Goal: Information Seeking & Learning: Learn about a topic

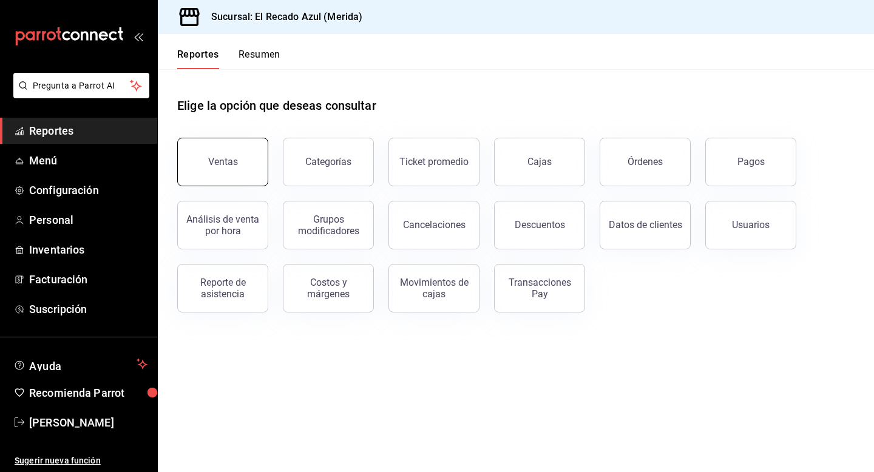
click at [242, 181] on button "Ventas" at bounding box center [222, 162] width 91 height 49
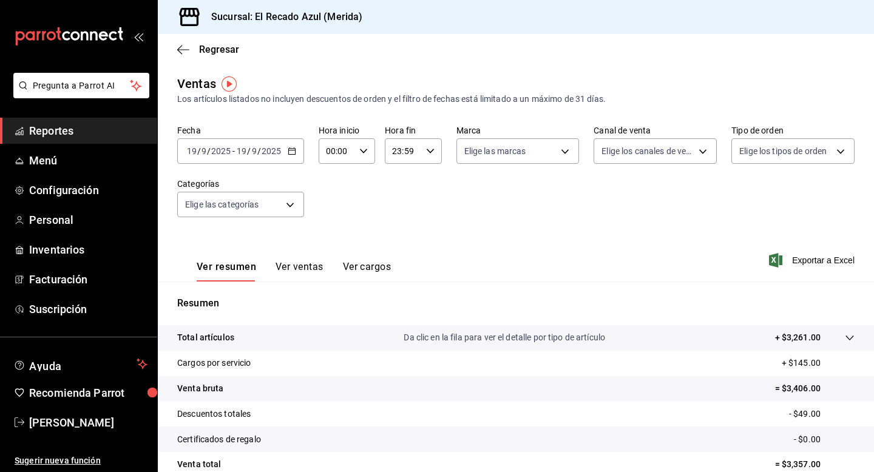
click at [259, 151] on span "/" at bounding box center [259, 151] width 4 height 10
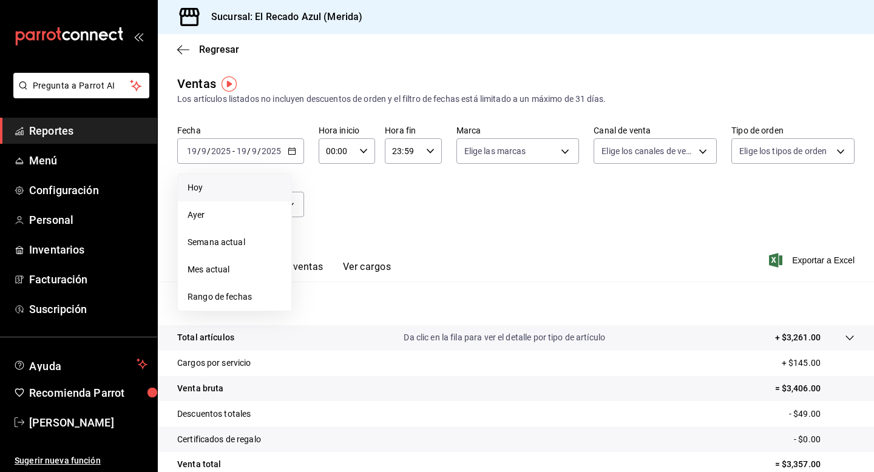
click at [222, 197] on li "Hoy" at bounding box center [235, 187] width 114 height 27
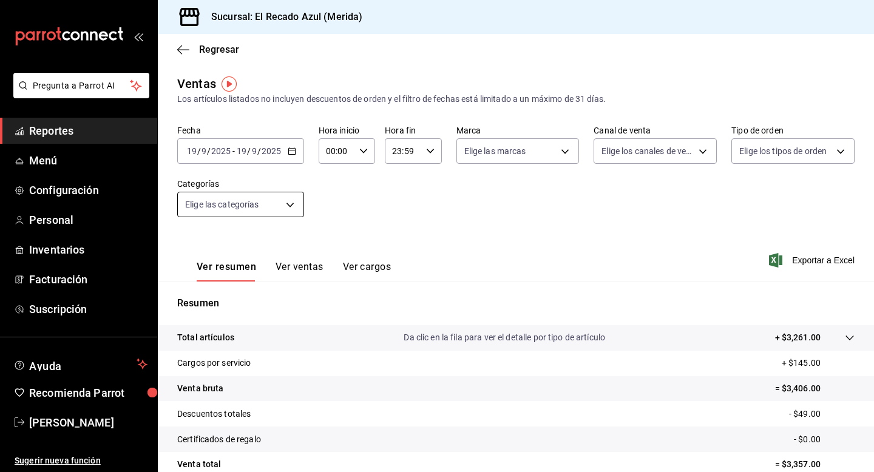
click at [269, 209] on body "Pregunta a Parrot AI Reportes Menú Configuración Personal Inventarios Facturaci…" at bounding box center [437, 236] width 874 height 472
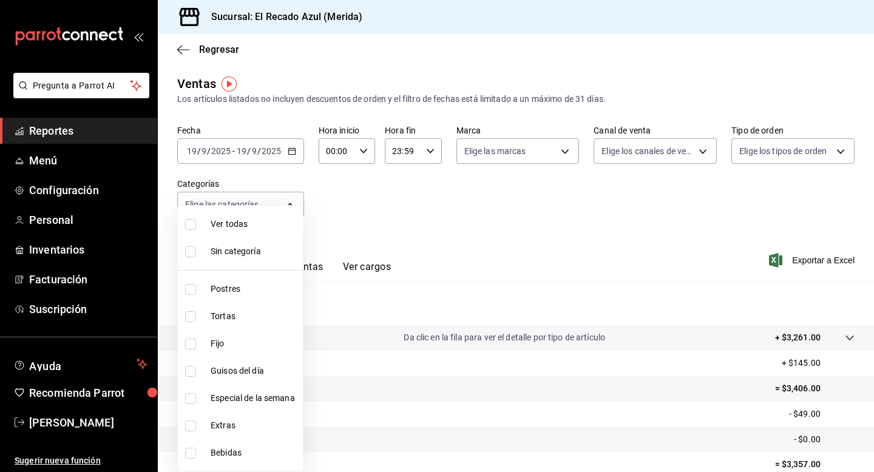
click at [189, 311] on input "checkbox" at bounding box center [190, 316] width 11 height 11
checkbox input "true"
type input "cddaedf4-f15c-4c42-87d3-f50cf5f8b84c"
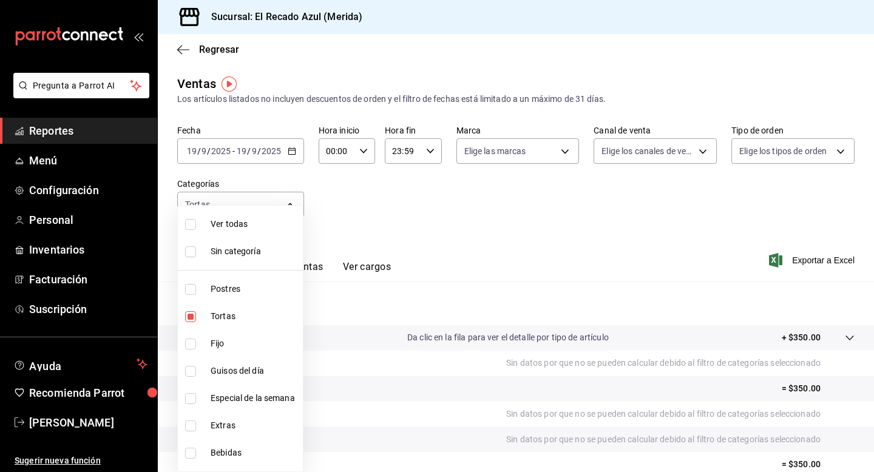
click at [455, 247] on div at bounding box center [437, 236] width 874 height 472
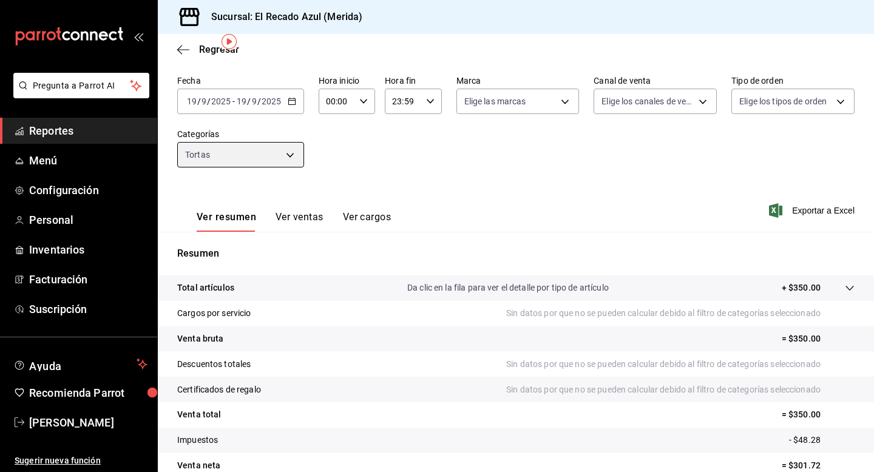
scroll to position [63, 0]
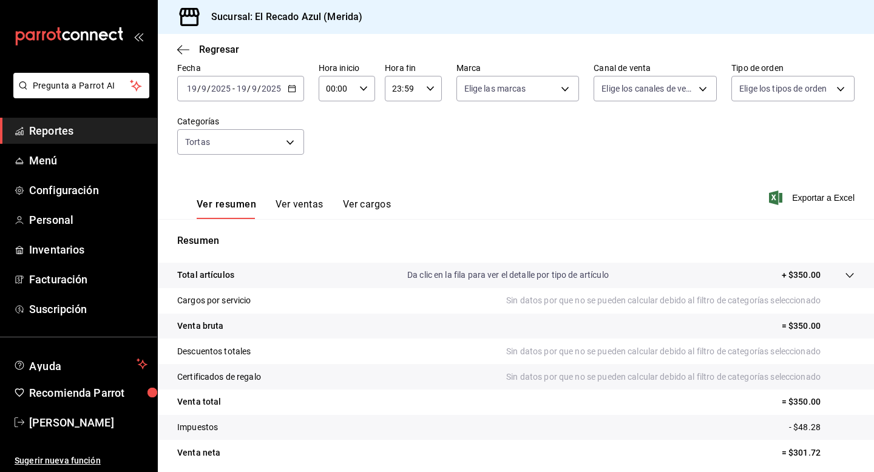
click at [855, 275] on tr "Total artículos Da clic en la fila para ver el detalle por tipo de artículo + $…" at bounding box center [516, 275] width 716 height 25
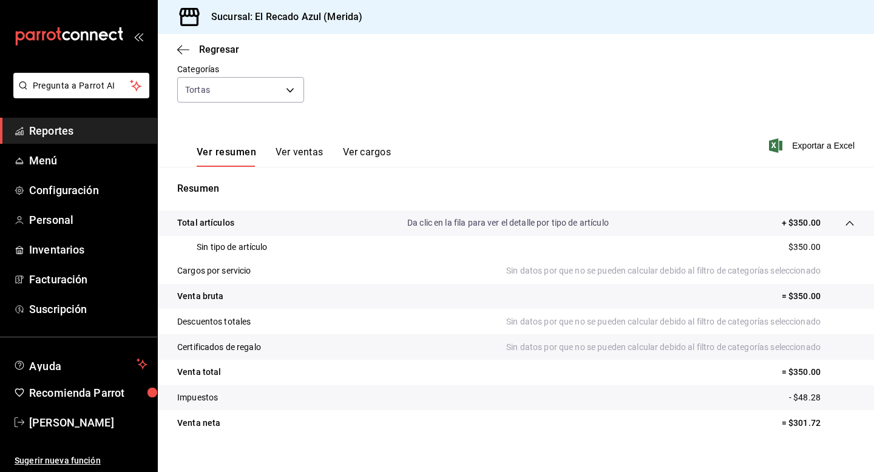
scroll to position [132, 0]
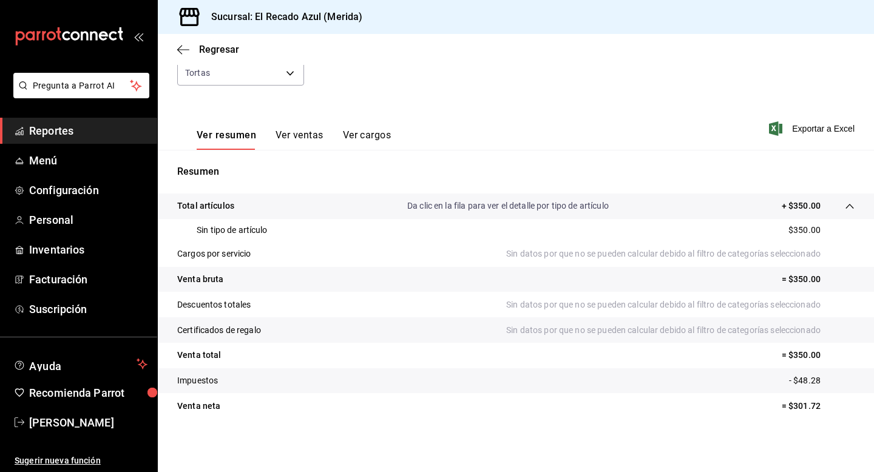
click at [311, 140] on button "Ver ventas" at bounding box center [300, 139] width 48 height 21
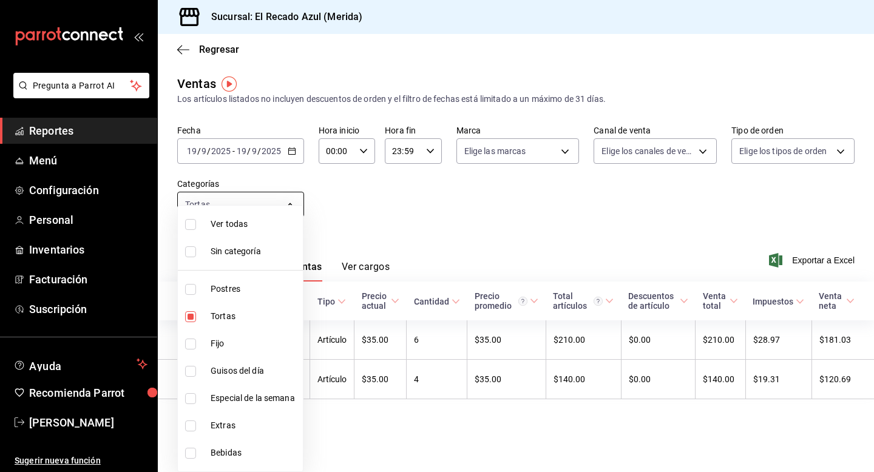
click at [190, 210] on body "Pregunta a Parrot AI Reportes Menú Configuración Personal Inventarios Facturaci…" at bounding box center [437, 236] width 874 height 472
click at [191, 309] on li "Tortas" at bounding box center [240, 316] width 125 height 27
checkbox input "false"
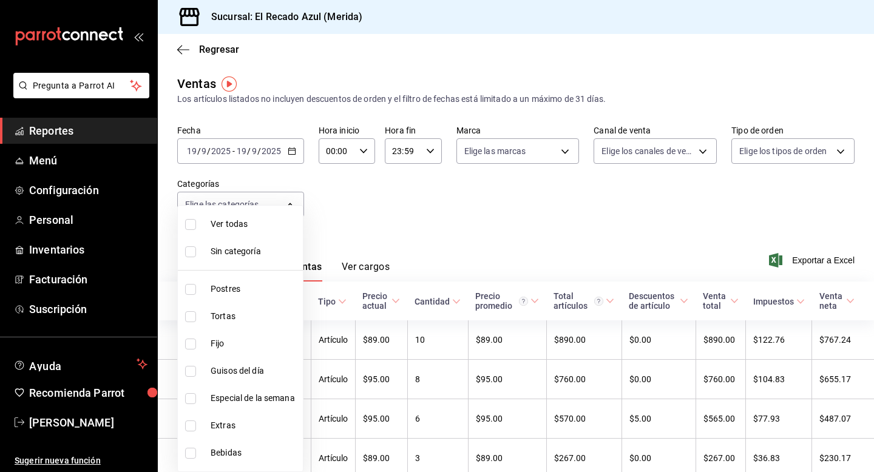
click at [194, 342] on input "checkbox" at bounding box center [190, 344] width 11 height 11
checkbox input "true"
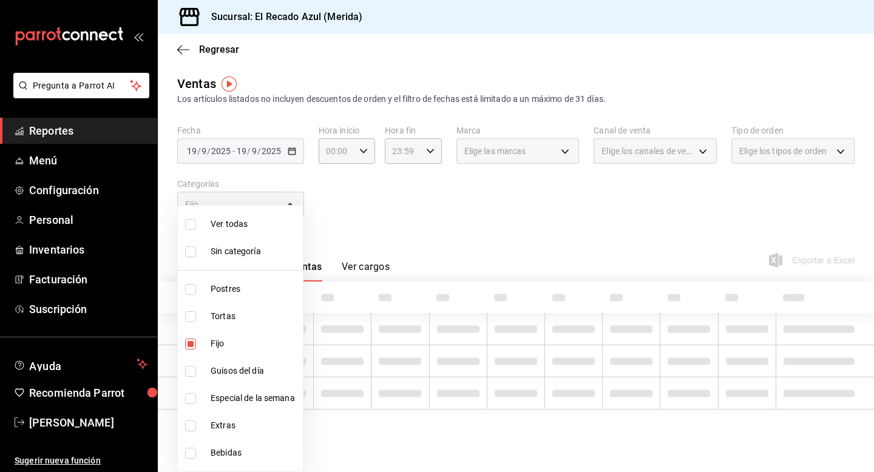
click at [194, 377] on li "Guisos del día" at bounding box center [240, 371] width 125 height 27
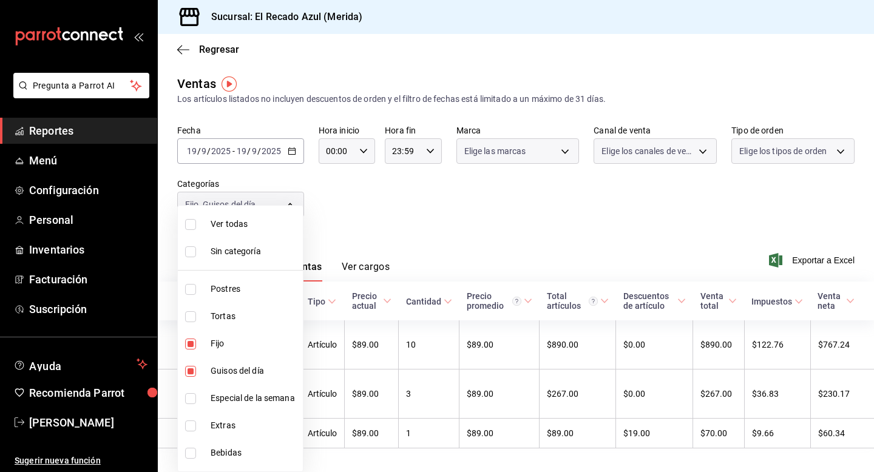
type input "a7831855-3bdb-4702-9fc6-726326d43bee,13bcb92e-1a83-413e-a7fd-17f400a31821"
checkbox input "true"
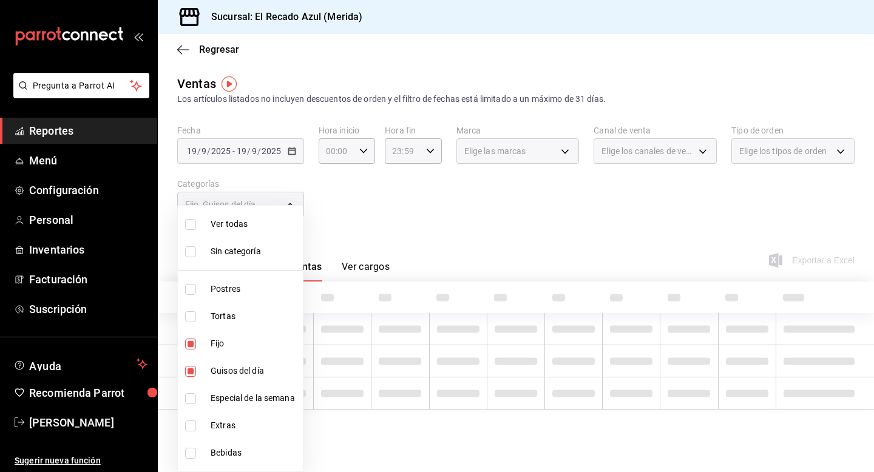
click at [194, 404] on li "Especial de la semana" at bounding box center [240, 398] width 125 height 27
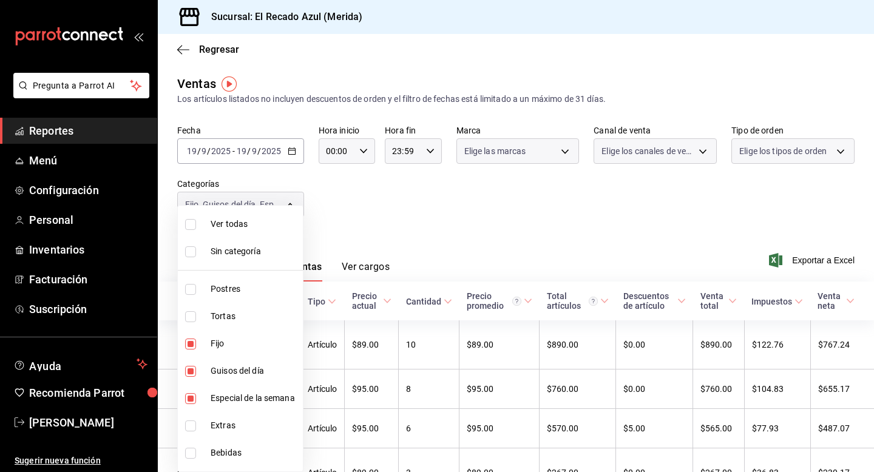
type input "a7831855-3bdb-4702-9fc6-726326d43bee,13bcb92e-1a83-413e-a7fd-17f400a31821,20bc0…"
checkbox input "true"
click at [484, 218] on div at bounding box center [437, 236] width 874 height 472
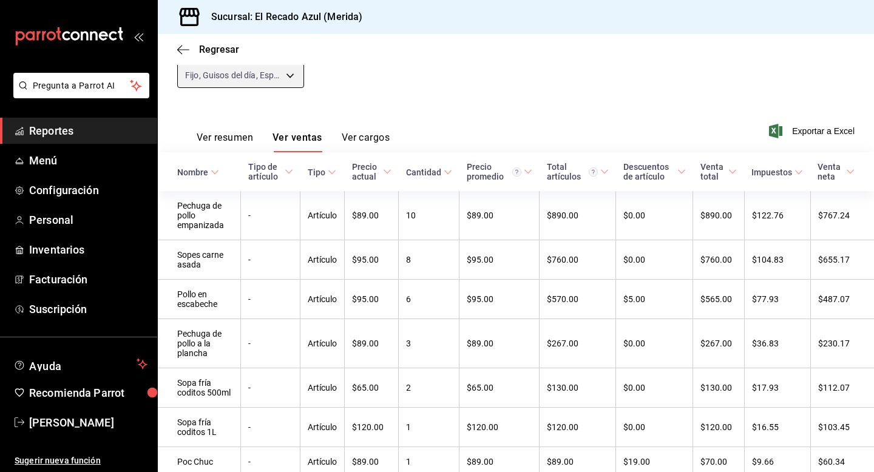
scroll to position [178, 0]
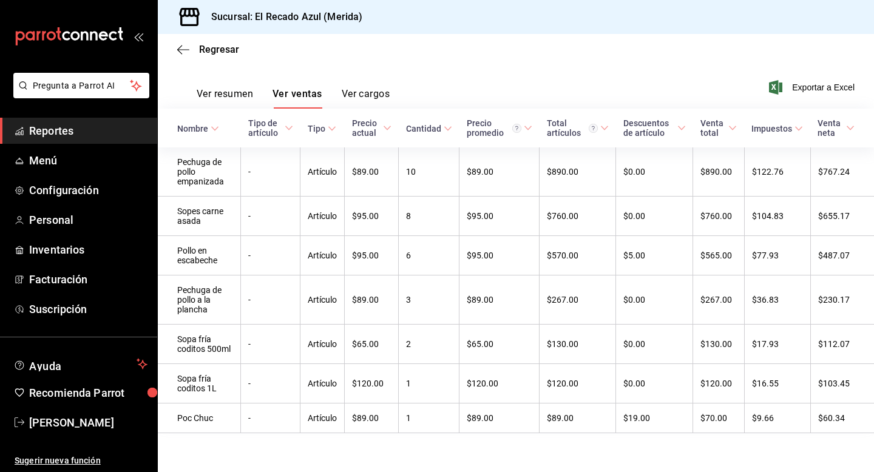
click at [236, 96] on button "Ver resumen" at bounding box center [225, 98] width 56 height 21
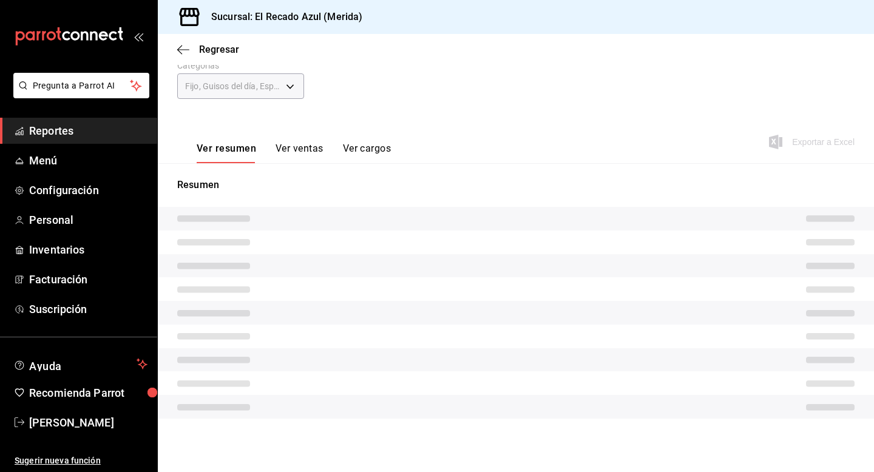
scroll to position [109, 0]
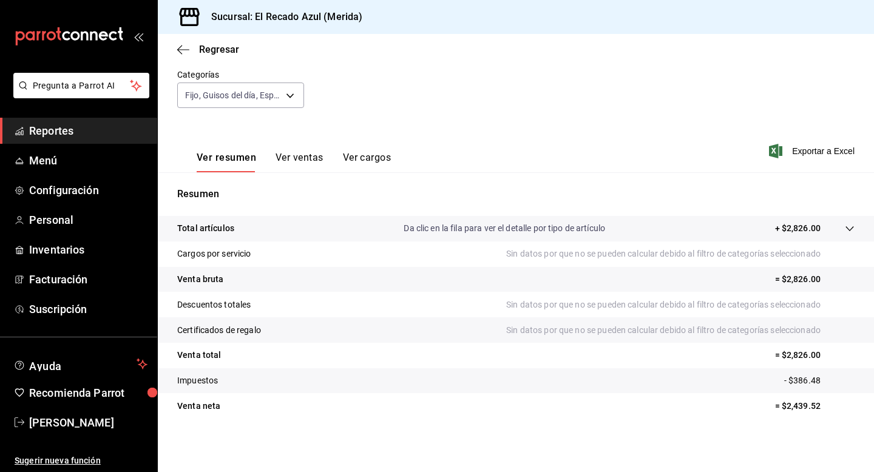
click at [306, 154] on button "Ver ventas" at bounding box center [300, 162] width 48 height 21
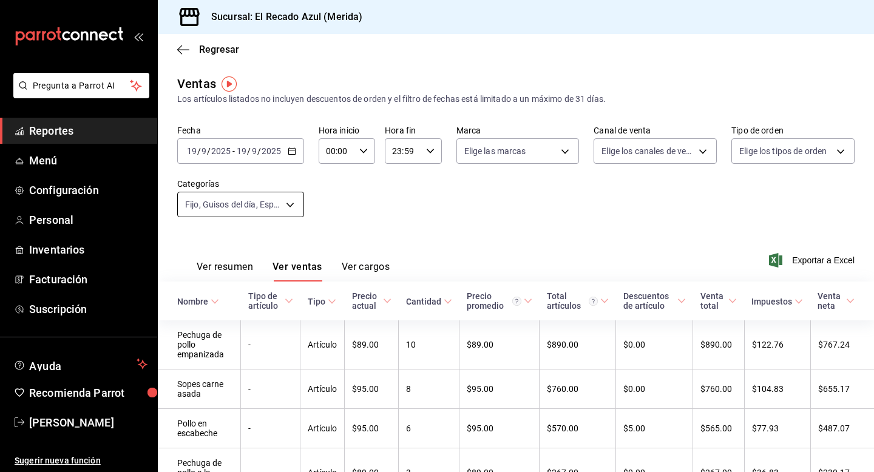
click at [271, 212] on body "Pregunta a Parrot AI Reportes Menú Configuración Personal Inventarios Facturaci…" at bounding box center [437, 236] width 874 height 472
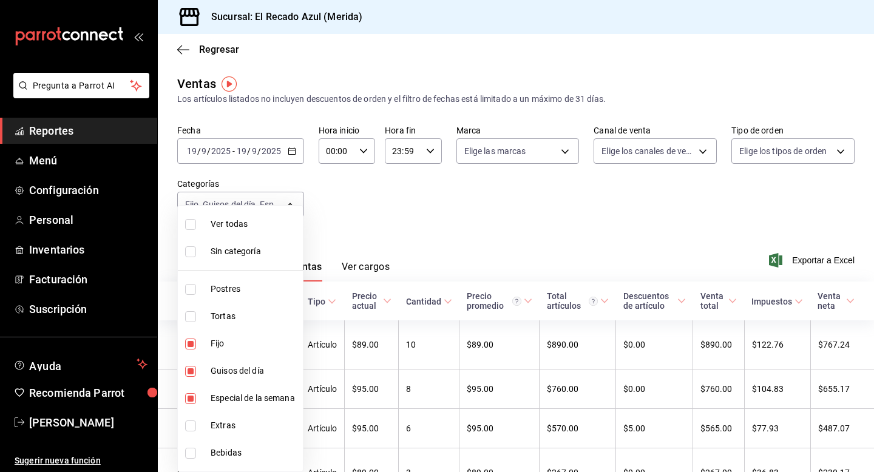
click at [192, 426] on input "checkbox" at bounding box center [190, 426] width 11 height 11
checkbox input "true"
click at [191, 392] on li "Especial de la semana" at bounding box center [240, 398] width 125 height 27
type input "a7831855-3bdb-4702-9fc6-726326d43bee,13bcb92e-1a83-413e-a7fd-17f400a31821,d6317…"
checkbox input "false"
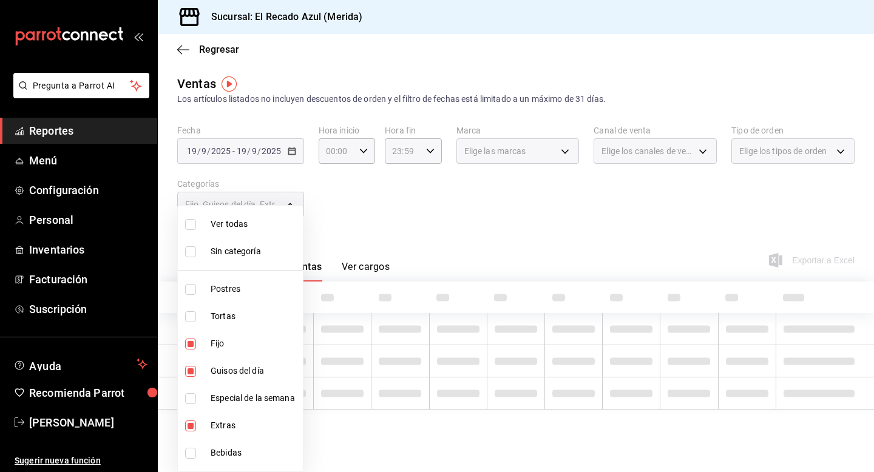
click at [192, 355] on li "Fijo" at bounding box center [240, 343] width 125 height 27
type input "13bcb92e-1a83-413e-a7fd-17f400a31821,d6317b1c-ff53-41b5-8696-cf89c697b0c8"
checkbox input "false"
click at [192, 369] on input "checkbox" at bounding box center [190, 371] width 11 height 11
checkbox input "false"
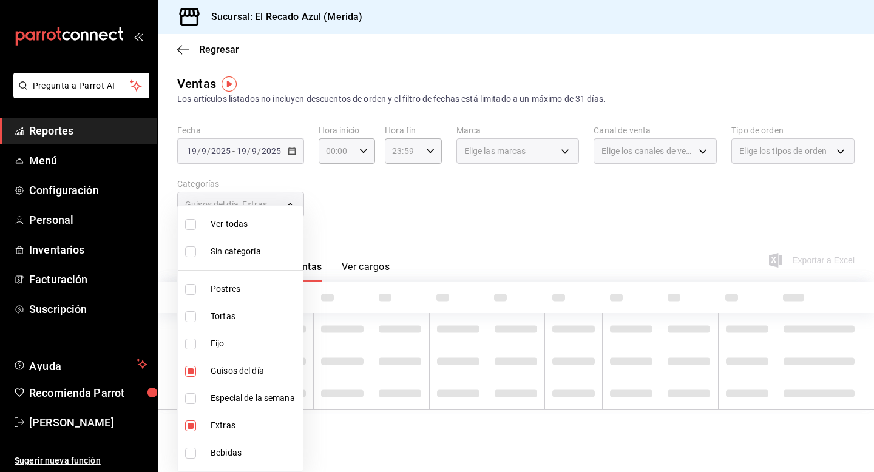
type input "d6317b1c-ff53-41b5-8696-cf89c697b0c8"
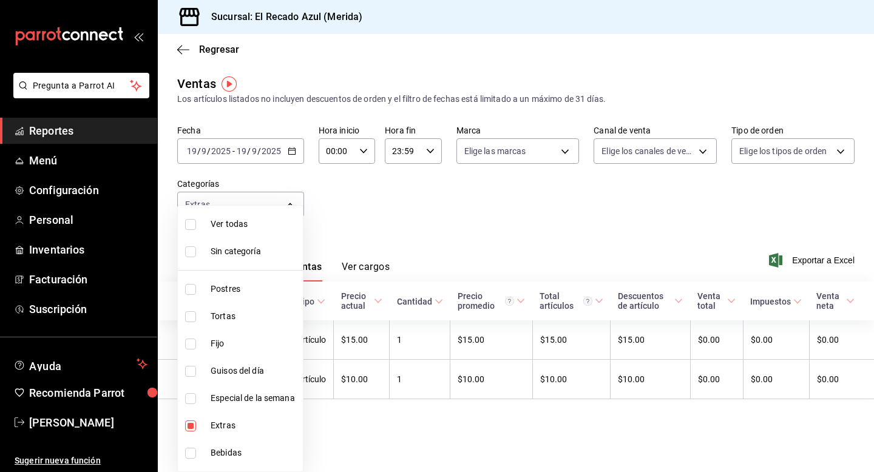
click at [424, 396] on div at bounding box center [437, 236] width 874 height 472
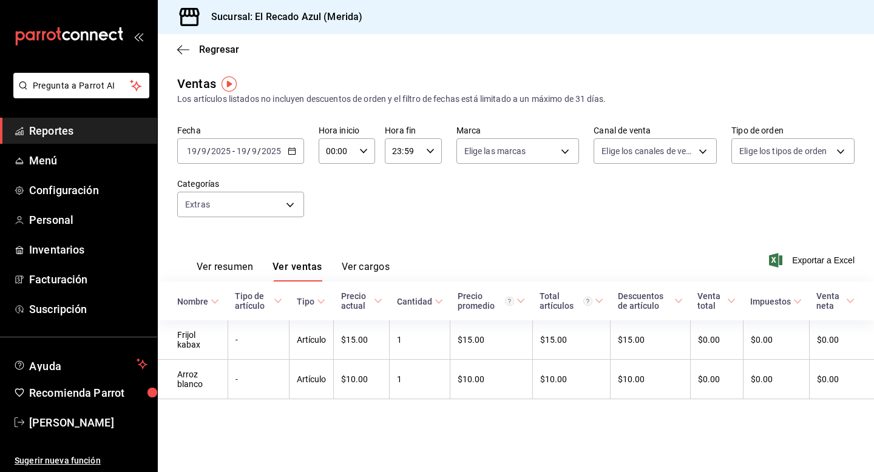
click at [229, 266] on button "Ver resumen" at bounding box center [225, 271] width 56 height 21
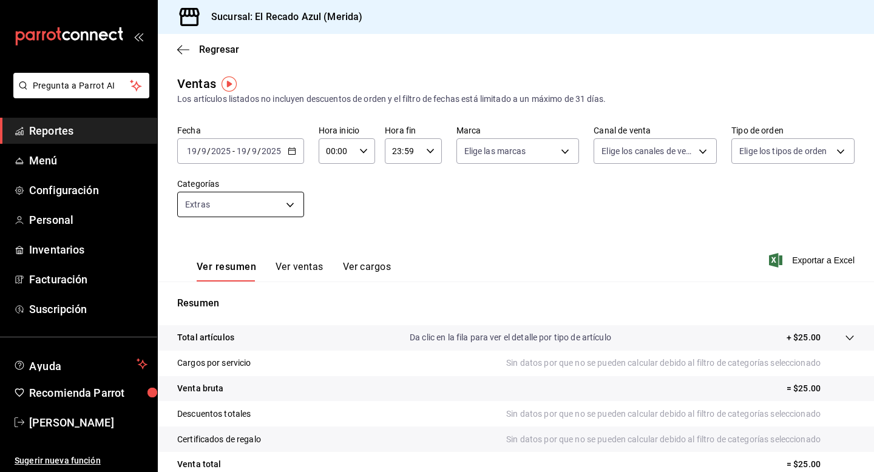
click at [269, 206] on body "Pregunta a Parrot AI Reportes Menú Configuración Personal Inventarios Facturaci…" at bounding box center [437, 236] width 874 height 472
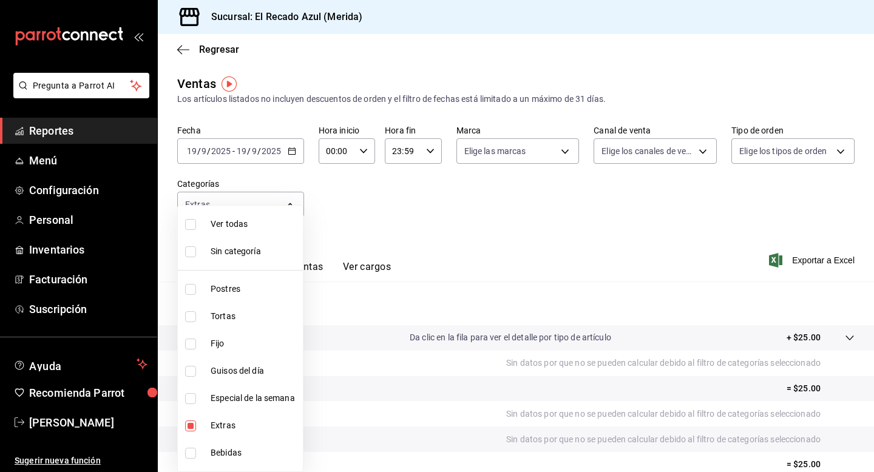
click at [189, 453] on input "checkbox" at bounding box center [190, 453] width 11 height 11
checkbox input "true"
type input "d6317b1c-ff53-41b5-8696-cf89c697b0c8,7bfb7413-6e28-41a0-876f-9044619efe8d"
click at [189, 428] on input "checkbox" at bounding box center [190, 426] width 11 height 11
checkbox input "false"
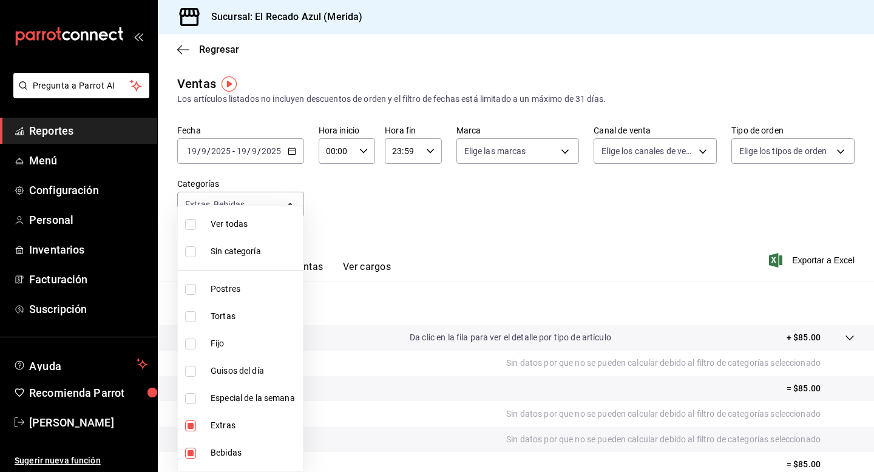
type input "7bfb7413-6e28-41a0-876f-9044619efe8d"
click at [457, 198] on div at bounding box center [437, 236] width 874 height 472
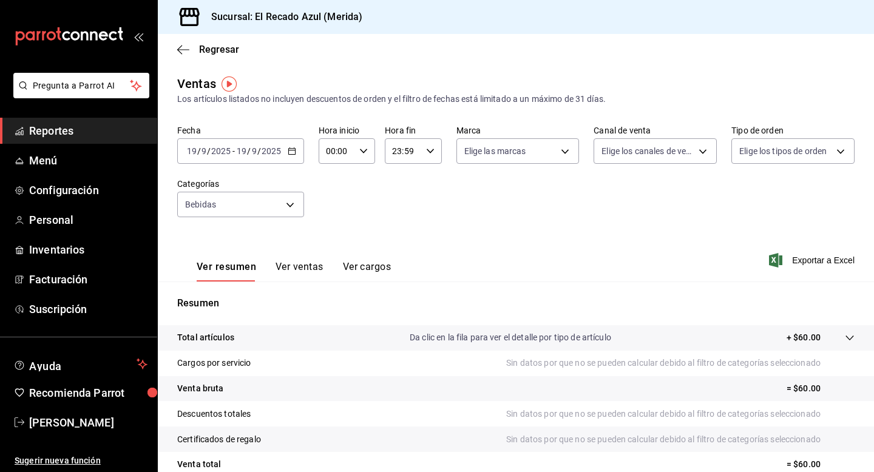
click at [308, 270] on button "Ver ventas" at bounding box center [300, 271] width 48 height 21
